Goal: Check status: Check status

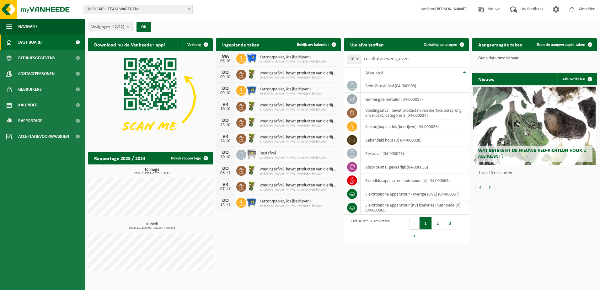
click at [128, 26] on b "submit" at bounding box center [130, 26] width 6 height 9
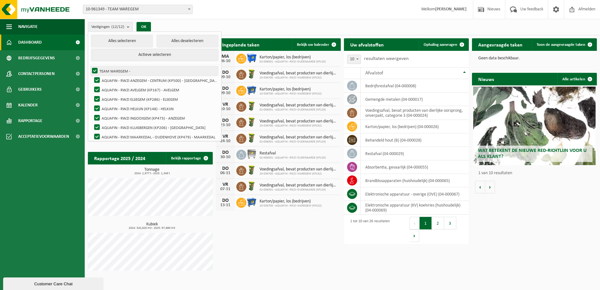
click at [93, 70] on label "TEAM WAREGEM -" at bounding box center [154, 70] width 127 height 9
click at [90, 66] on input "TEAM WAREGEM -" at bounding box center [89, 66] width 0 height 0
click at [94, 70] on label "TEAM WAREGEM -" at bounding box center [154, 70] width 127 height 9
click at [90, 66] on input "TEAM WAREGEM -" at bounding box center [89, 66] width 0 height 0
click at [94, 70] on label "TEAM WAREGEM -" at bounding box center [154, 70] width 127 height 9
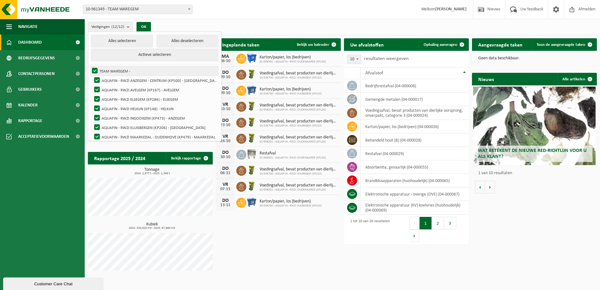
click at [90, 66] on input "TEAM WAREGEM -" at bounding box center [89, 66] width 0 height 0
click at [94, 69] on label "TEAM WAREGEM -" at bounding box center [154, 70] width 127 height 9
click at [90, 66] on input "TEAM WAREGEM -" at bounding box center [89, 66] width 0 height 0
checkbox input "true"
click at [98, 78] on label "AQUAFIN - RWZI ANZEGEM - CENTRUM (KP500) - [GEOGRAPHIC_DATA]" at bounding box center [155, 80] width 125 height 9
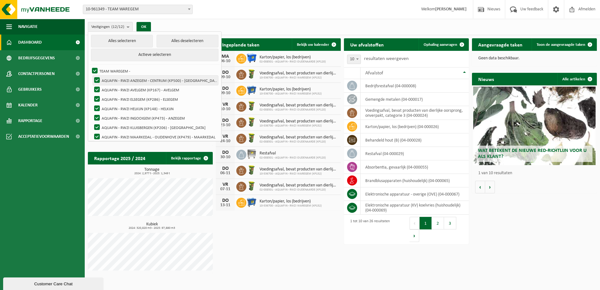
click at [92, 76] on input "AQUAFIN - RWZI ANZEGEM - CENTRUM (KP500) - [GEOGRAPHIC_DATA]" at bounding box center [92, 75] width 0 height 0
checkbox input "false"
click at [97, 89] on label "AQUAFIN - RWZI AVELGEM (KP167) - AVELGEM" at bounding box center [155, 89] width 125 height 9
click at [92, 85] on input "AQUAFIN - RWZI AVELGEM (KP167) - AVELGEM" at bounding box center [92, 85] width 0 height 0
checkbox input "false"
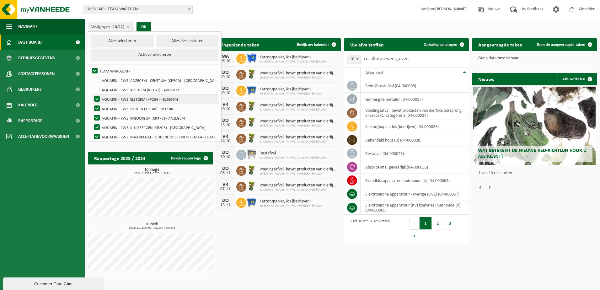
click at [97, 97] on label "AQUAFIN - RWZI ELSEGEM (KP286) - ELSEGEM" at bounding box center [155, 98] width 125 height 9
click at [92, 94] on input "AQUAFIN - RWZI ELSEGEM (KP286) - ELSEGEM" at bounding box center [92, 94] width 0 height 0
checkbox input "false"
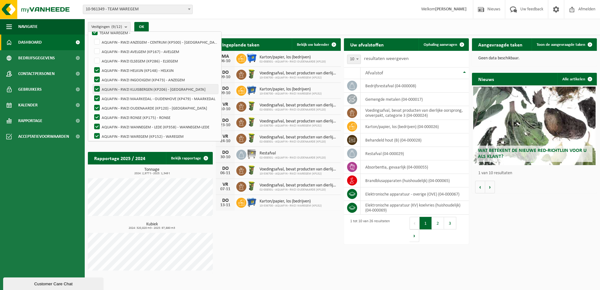
scroll to position [41, 0]
click at [96, 68] on label "AQUAFIN - RWZI HELKIJN (KP148) - HELKIJN" at bounding box center [155, 67] width 125 height 9
click at [92, 63] on input "AQUAFIN - RWZI HELKIJN (KP148) - HELKIJN" at bounding box center [92, 63] width 0 height 0
checkbox input "false"
click at [98, 77] on label "AQUAFIN - RWZI INGOOIGEM (KP473) - ANZEGEM" at bounding box center [155, 76] width 125 height 9
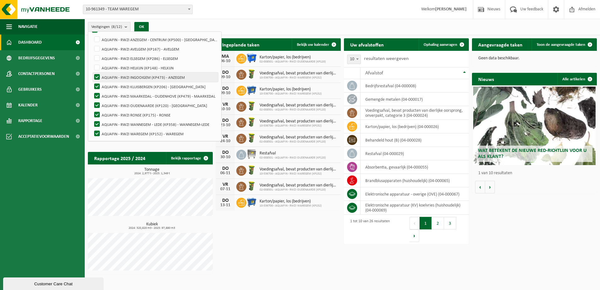
click at [92, 72] on input "AQUAFIN - RWZI INGOOIGEM (KP473) - ANZEGEM" at bounding box center [92, 72] width 0 height 0
checkbox input "false"
click at [98, 84] on label "AQUAFIN - RWZI KLUISBERGEN (KP206) - [GEOGRAPHIC_DATA]" at bounding box center [155, 86] width 125 height 9
click at [92, 82] on input "AQUAFIN - RWZI KLUISBERGEN (KP206) - [GEOGRAPHIC_DATA]" at bounding box center [92, 82] width 0 height 0
checkbox input "false"
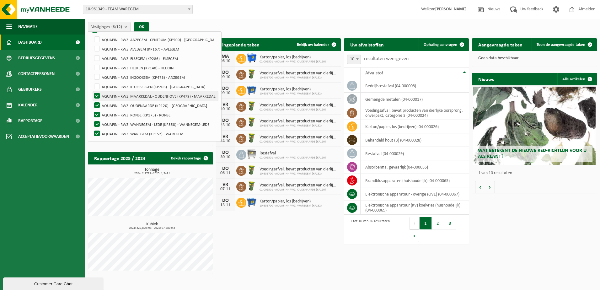
click at [96, 93] on label "AQUAFIN - RWZI MAARKEDAL - OUDENHOVE (KP479) - MAARKEDAL" at bounding box center [155, 95] width 125 height 9
click at [92, 91] on input "AQUAFIN - RWZI MAARKEDAL - OUDENHOVE (KP479) - MAARKEDAL" at bounding box center [92, 91] width 0 height 0
checkbox input "false"
click at [96, 103] on label "AQUAFIN - RWZI OUDENAARDE (KP120) - [GEOGRAPHIC_DATA]" at bounding box center [155, 105] width 125 height 9
click at [92, 101] on input "AQUAFIN - RWZI OUDENAARDE (KP120) - [GEOGRAPHIC_DATA]" at bounding box center [92, 100] width 0 height 0
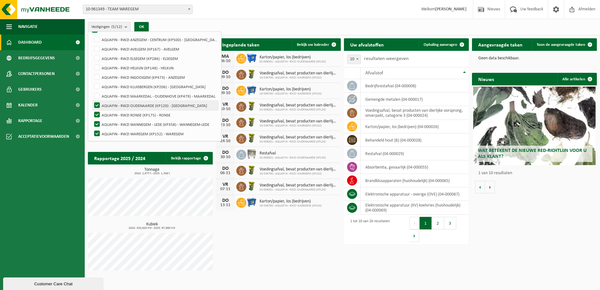
checkbox input "false"
click at [96, 113] on label "AQUAFIN - RWZI RONSE (KP175) - RONSE" at bounding box center [155, 114] width 125 height 9
click at [92, 110] on input "AQUAFIN - RWZI RONSE (KP175) - RONSE" at bounding box center [92, 110] width 0 height 0
checkbox input "false"
click at [98, 122] on label "AQUAFIN - RWZI WANNEGEM - LEDE (KP358) - WANNEGEM-LEDE" at bounding box center [155, 124] width 125 height 9
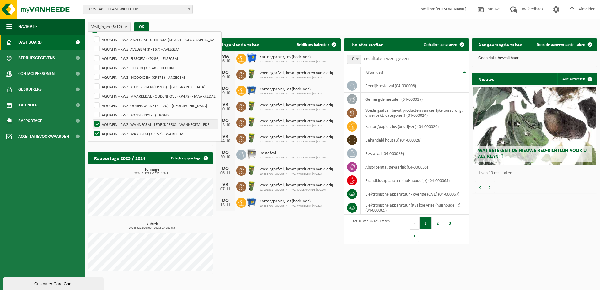
click at [92, 120] on input "AQUAFIN - RWZI WANNEGEM - LEDE (KP358) - WANNEGEM-LEDE" at bounding box center [92, 119] width 0 height 0
checkbox input "false"
click at [144, 25] on button "OK" at bounding box center [141, 27] width 14 height 10
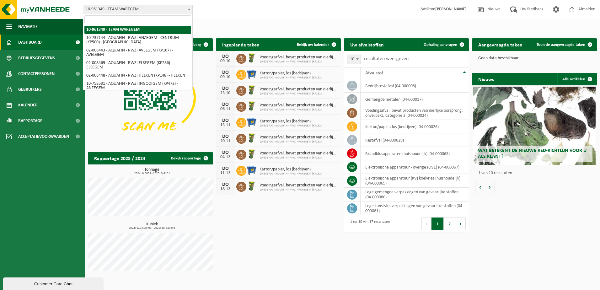
click at [187, 9] on span at bounding box center [189, 9] width 6 height 8
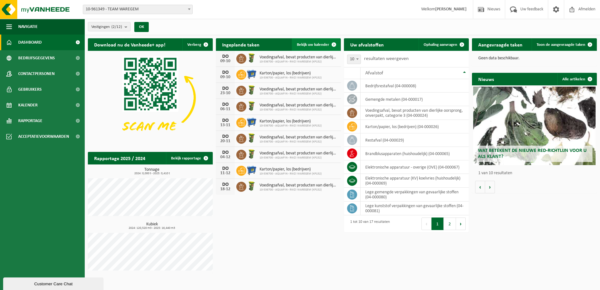
click at [324, 44] on span "Bekijk uw kalender" at bounding box center [313, 45] width 32 height 4
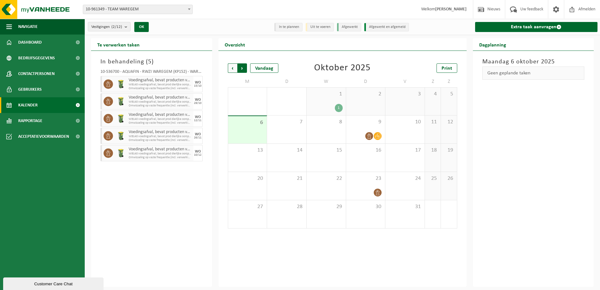
click at [229, 67] on span "Vorige" at bounding box center [232, 67] width 9 height 9
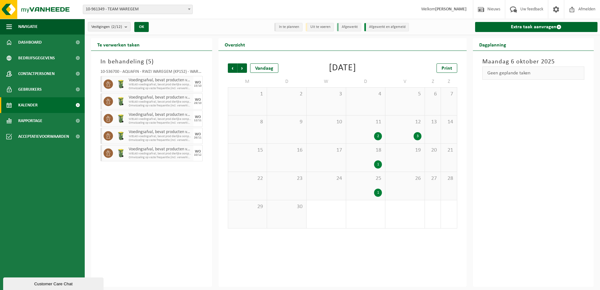
click at [377, 190] on div "1" at bounding box center [378, 193] width 8 height 8
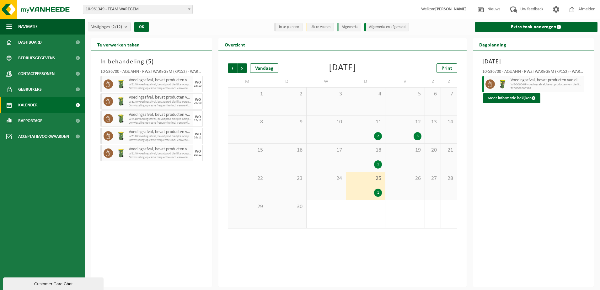
click at [374, 162] on div "1" at bounding box center [378, 164] width 8 height 8
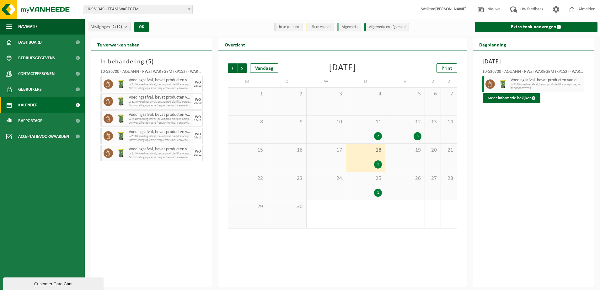
click at [377, 137] on div "2" at bounding box center [378, 136] width 8 height 8
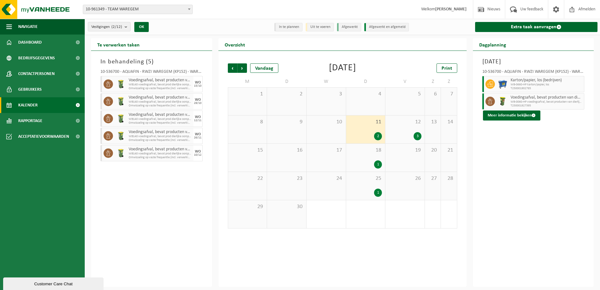
click at [418, 136] on div "3" at bounding box center [418, 136] width 8 height 8
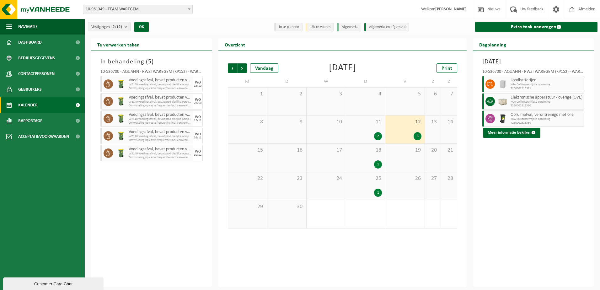
click at [376, 136] on div "2" at bounding box center [378, 136] width 8 height 8
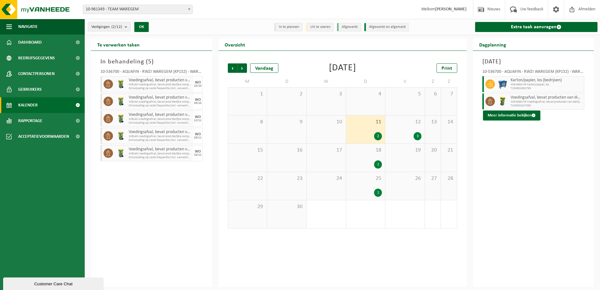
click at [521, 85] on span "WB-0660-HP karton/papier, los" at bounding box center [547, 85] width 72 height 4
click at [489, 84] on icon at bounding box center [490, 84] width 6 height 6
click at [562, 80] on span "Karton/papier, los (bedrijven)" at bounding box center [547, 80] width 72 height 5
click at [540, 87] on span "T250001902785" at bounding box center [547, 89] width 72 height 4
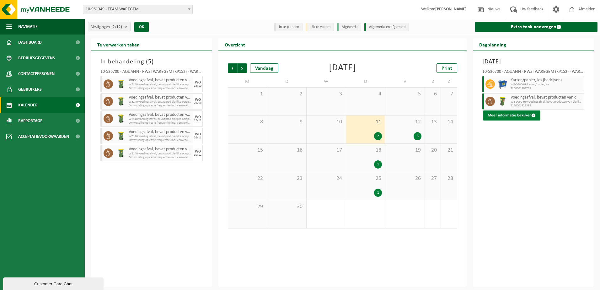
click at [520, 116] on button "Meer informatie bekijken" at bounding box center [511, 115] width 57 height 10
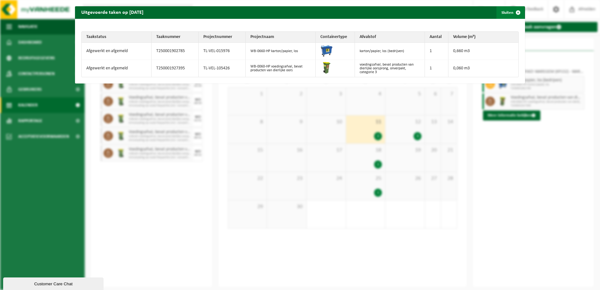
click at [512, 12] on span "button" at bounding box center [518, 12] width 13 height 13
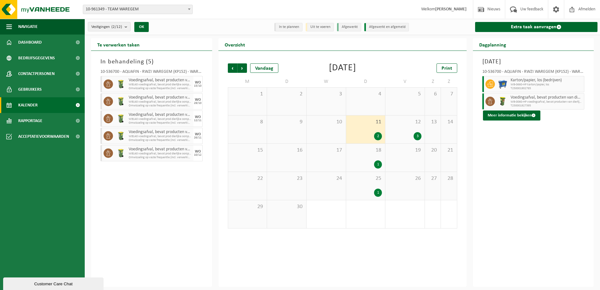
click at [378, 135] on div "2" at bounding box center [378, 136] width 8 height 8
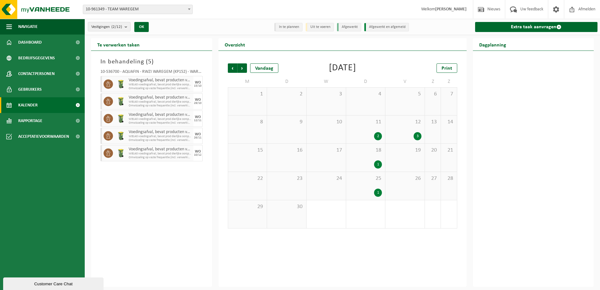
click at [377, 163] on div "1" at bounding box center [378, 164] width 8 height 8
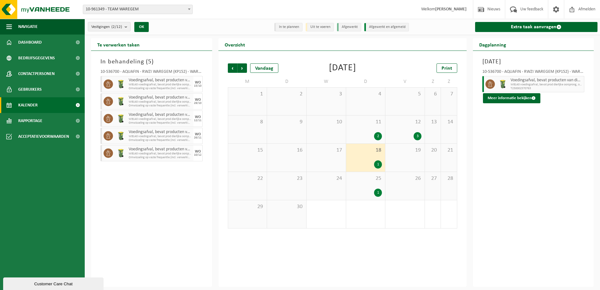
click at [379, 137] on div "2" at bounding box center [378, 136] width 8 height 8
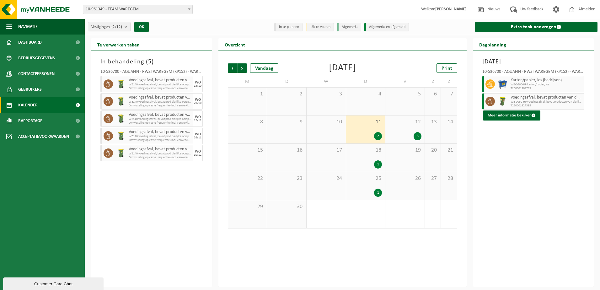
click at [377, 161] on div "1" at bounding box center [378, 164] width 8 height 8
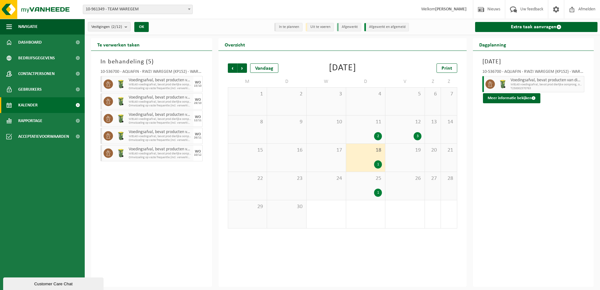
click at [376, 189] on div "1" at bounding box center [378, 193] width 8 height 8
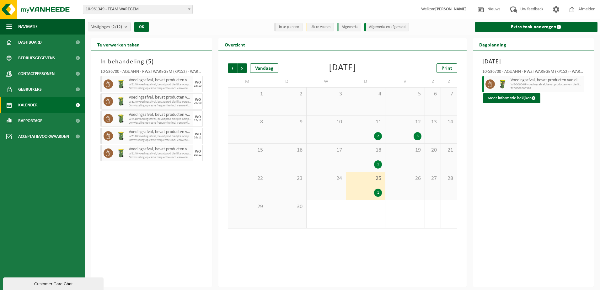
click at [418, 136] on div "3" at bounding box center [418, 136] width 8 height 8
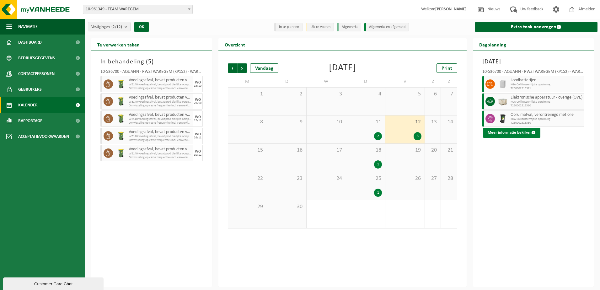
click at [510, 131] on button "Meer informatie bekijken" at bounding box center [511, 133] width 57 height 10
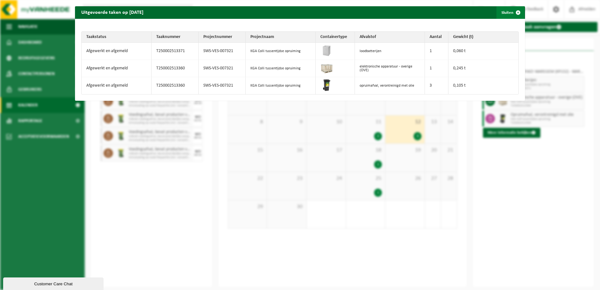
click at [515, 13] on span "button" at bounding box center [518, 12] width 13 height 13
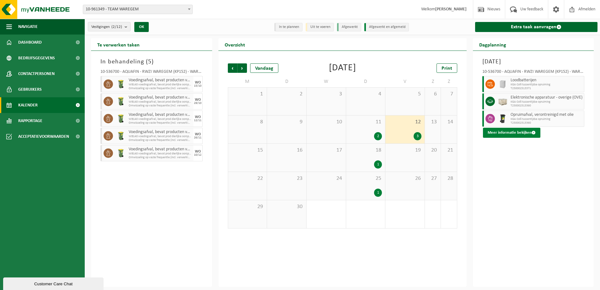
click at [527, 133] on button "Meer informatie bekijken" at bounding box center [511, 133] width 57 height 10
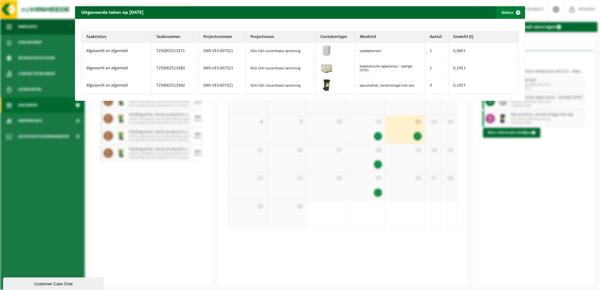
click at [512, 13] on span "button" at bounding box center [518, 12] width 13 height 13
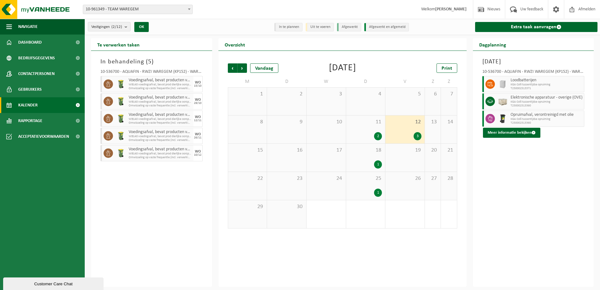
click at [516, 137] on div "[DATE] 10-536700 - AQUAFIN - RWZI WAREGEM (KP152) - WAREGEM Loodbatterijen KGA …" at bounding box center [533, 169] width 121 height 236
click at [515, 135] on button "Meer informatie bekijken" at bounding box center [511, 133] width 57 height 10
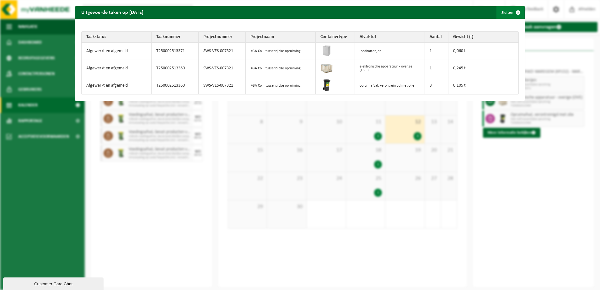
click at [512, 10] on span "button" at bounding box center [518, 12] width 13 height 13
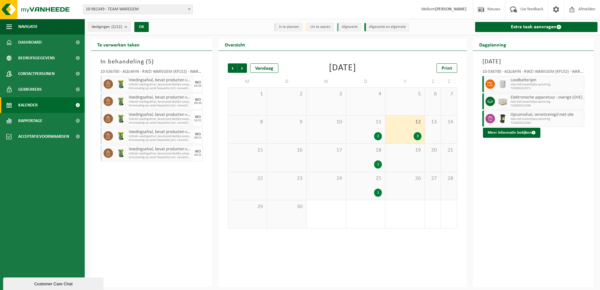
click at [376, 136] on div "2" at bounding box center [378, 136] width 8 height 8
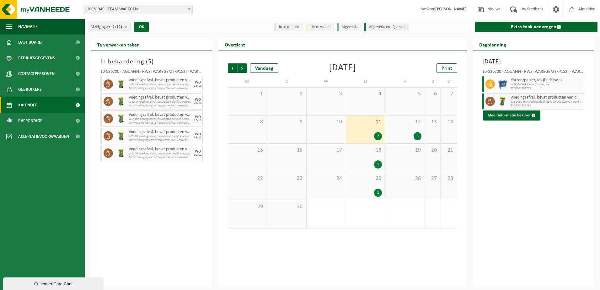
click at [378, 164] on div "1" at bounding box center [378, 164] width 8 height 8
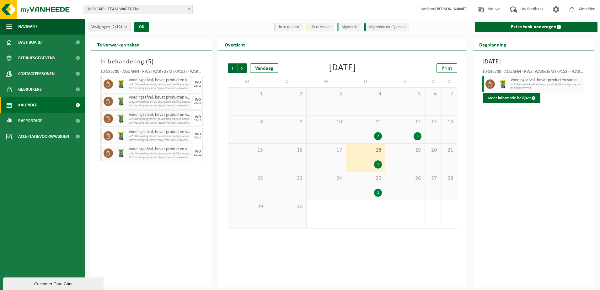
click at [378, 192] on div "1" at bounding box center [378, 193] width 8 height 8
